Goal: Information Seeking & Learning: Learn about a topic

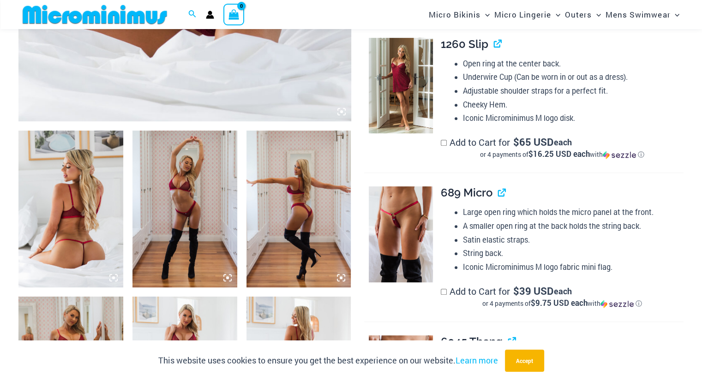
scroll to position [454, 0]
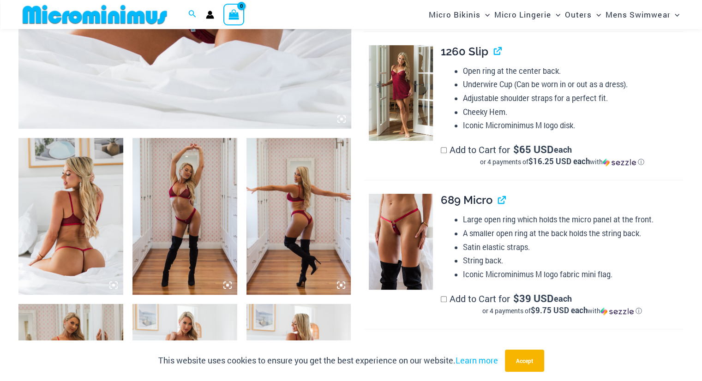
click at [78, 216] on img at bounding box center [70, 216] width 105 height 157
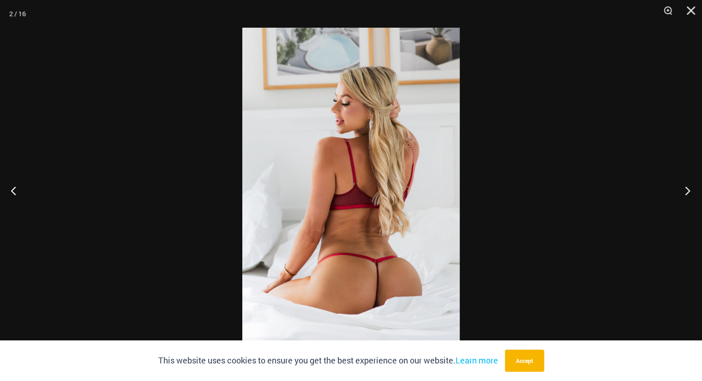
click at [685, 190] on button "Next" at bounding box center [684, 190] width 35 height 46
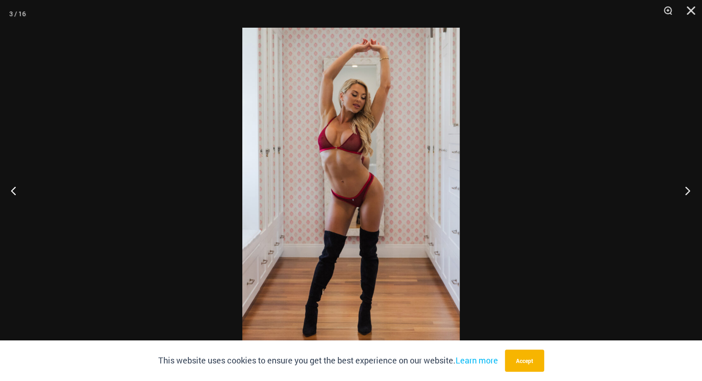
click at [685, 190] on button "Next" at bounding box center [684, 190] width 35 height 46
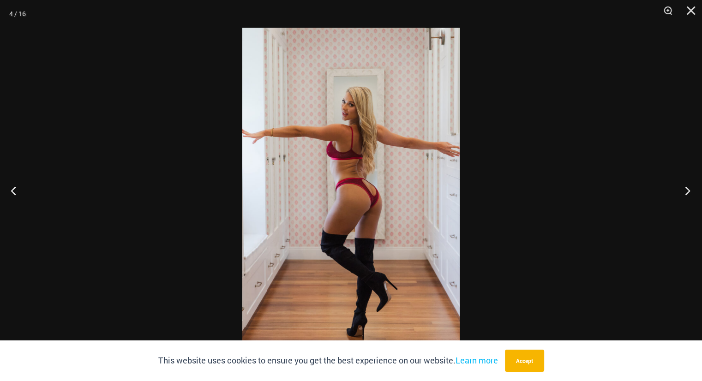
click at [685, 190] on button "Next" at bounding box center [684, 190] width 35 height 46
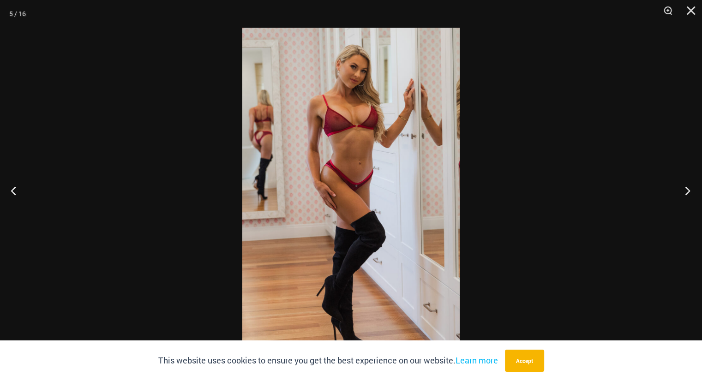
click at [685, 190] on button "Next" at bounding box center [684, 190] width 35 height 46
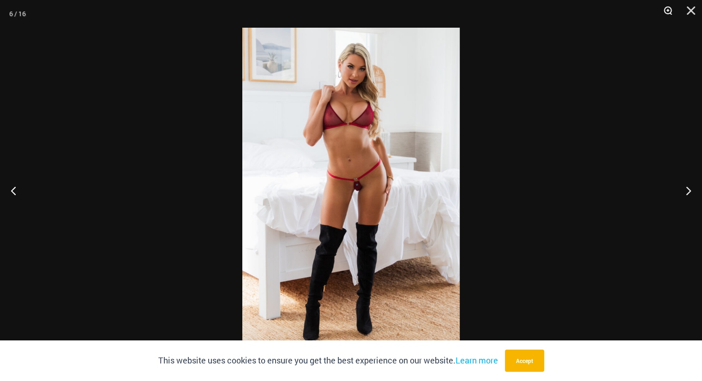
click at [668, 9] on button "Zoom" at bounding box center [664, 14] width 23 height 28
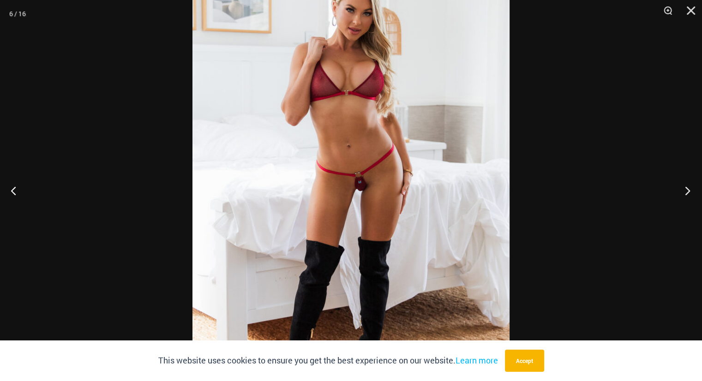
click at [686, 193] on button "Next" at bounding box center [684, 190] width 35 height 46
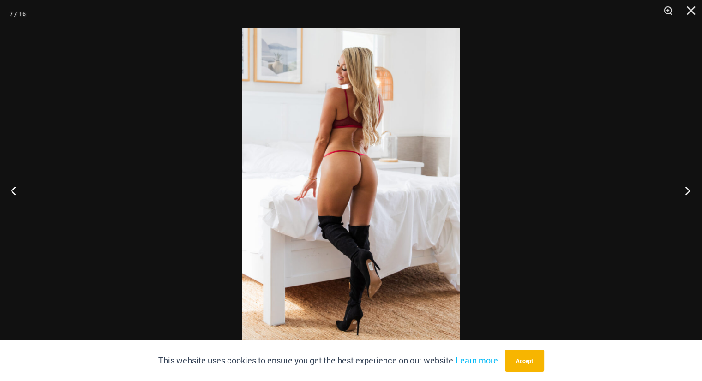
click at [686, 193] on button "Next" at bounding box center [684, 190] width 35 height 46
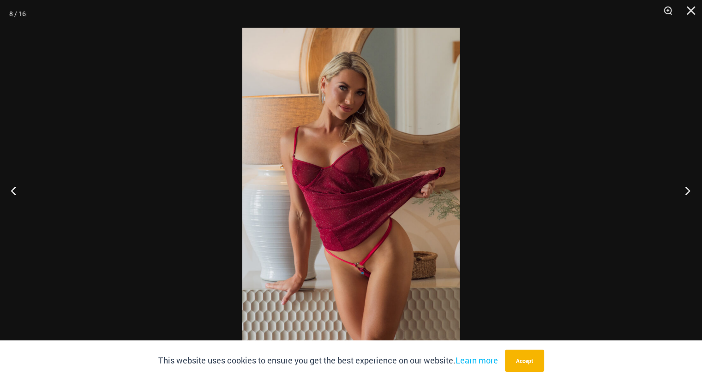
click at [686, 193] on button "Next" at bounding box center [684, 190] width 35 height 46
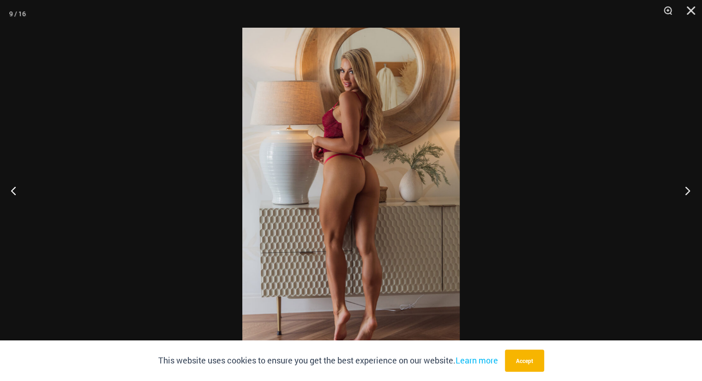
click at [686, 193] on button "Next" at bounding box center [684, 190] width 35 height 46
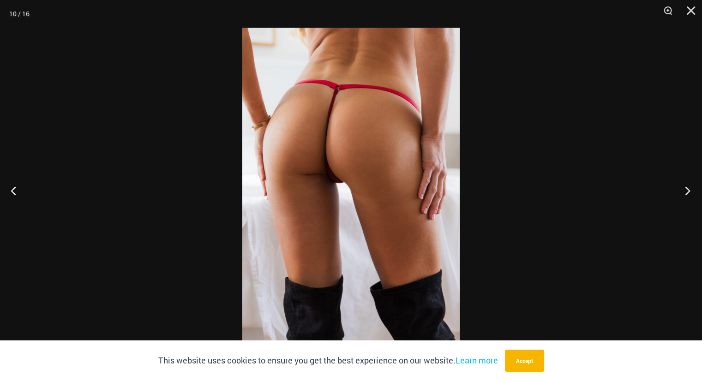
click at [686, 193] on button "Next" at bounding box center [684, 190] width 35 height 46
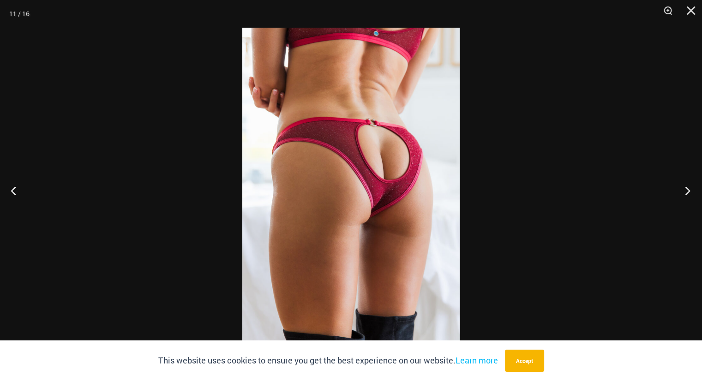
click at [686, 193] on button "Next" at bounding box center [684, 190] width 35 height 46
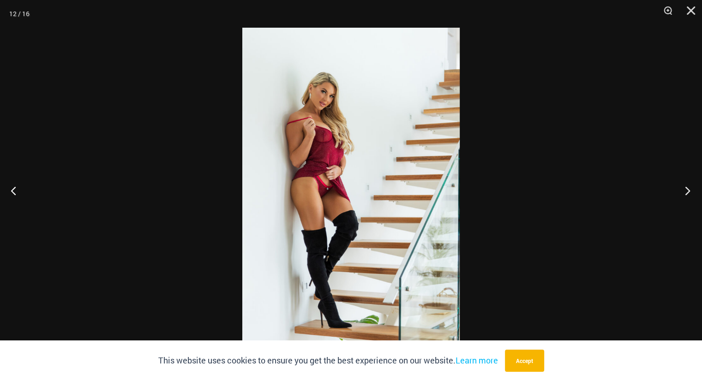
click at [686, 193] on button "Next" at bounding box center [684, 190] width 35 height 46
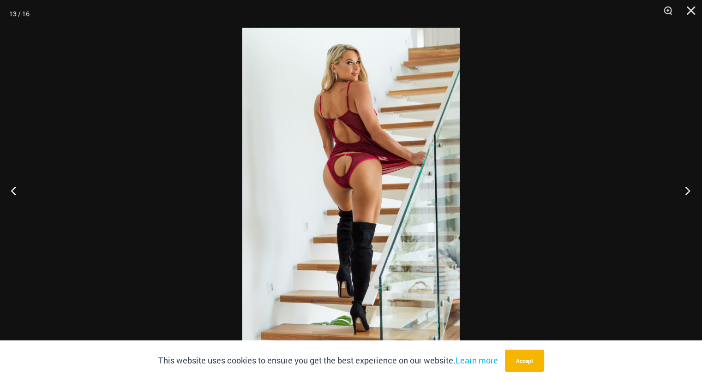
click at [686, 193] on button "Next" at bounding box center [684, 190] width 35 height 46
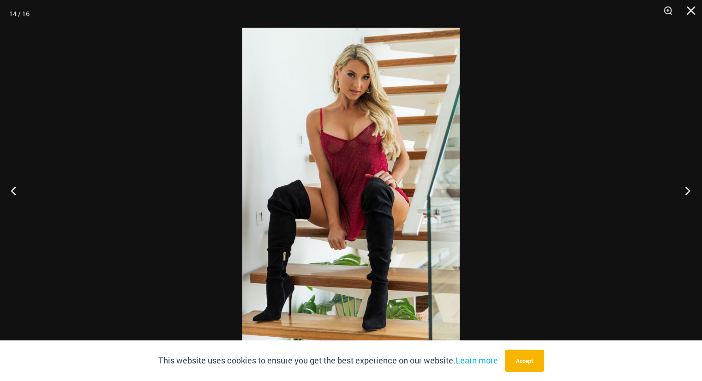
click at [686, 193] on button "Next" at bounding box center [684, 190] width 35 height 46
